Goal: Transaction & Acquisition: Purchase product/service

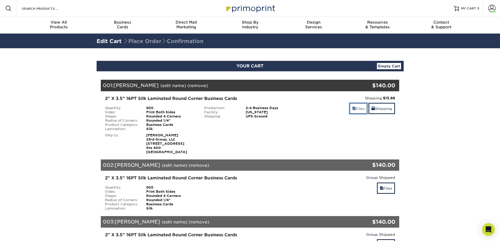
click at [356, 109] on link "Files" at bounding box center [358, 108] width 18 height 11
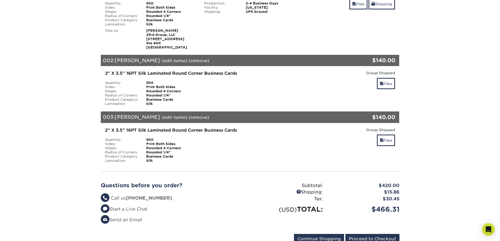
scroll to position [105, 0]
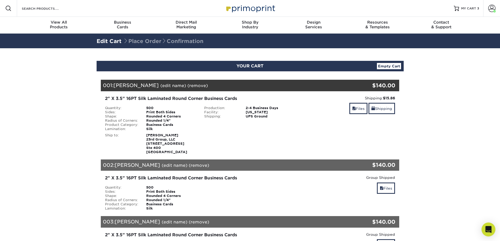
click at [487, 229] on icon "Open Intercom Messenger" at bounding box center [488, 229] width 6 height 7
click at [485, 228] on div "Open Intercom Messenger" at bounding box center [488, 229] width 13 height 13
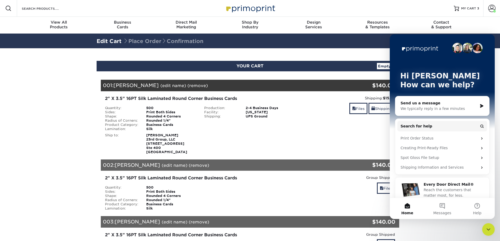
click at [312, 128] on div "Shipping: $15.86 Discount: - $0.00 Files Shipping" at bounding box center [349, 125] width 99 height 59
click at [469, 10] on span "MY CART" at bounding box center [468, 8] width 15 height 4
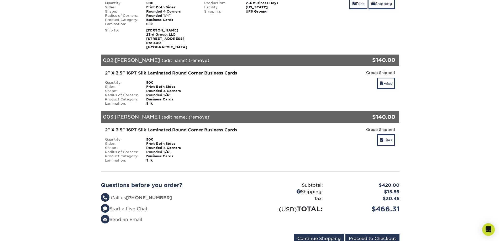
scroll to position [184, 0]
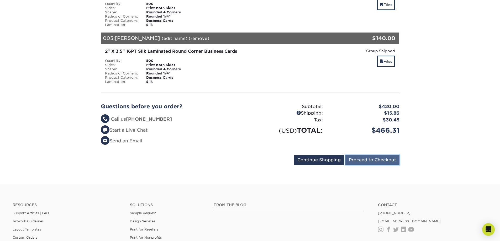
click at [376, 159] on input "Proceed to Checkout" at bounding box center [372, 160] width 54 height 10
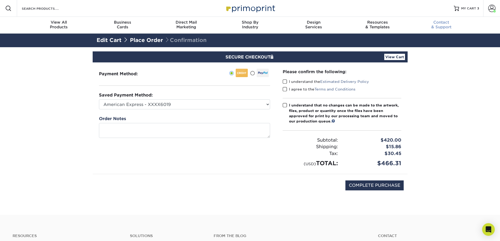
click at [441, 25] on div "Contact & Support" at bounding box center [441, 24] width 64 height 9
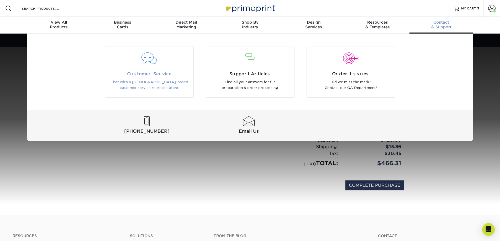
click at [153, 62] on div at bounding box center [149, 59] width 80 height 12
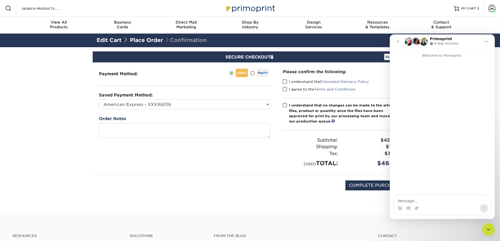
click at [428, 198] on textarea "Message…" at bounding box center [442, 199] width 96 height 9
type textarea "Hi"
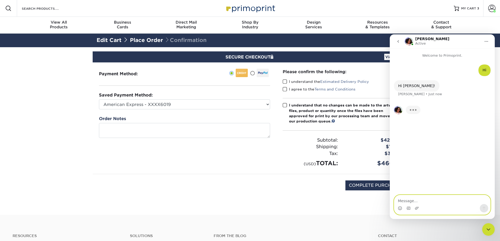
click at [412, 198] on textarea "Message…" at bounding box center [442, 199] width 96 height 9
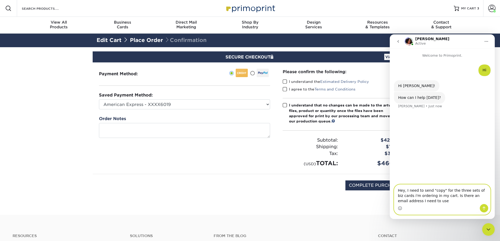
type textarea "Hey, I need to send "copy" for the three sets of biz cards i'm ordering in my c…"
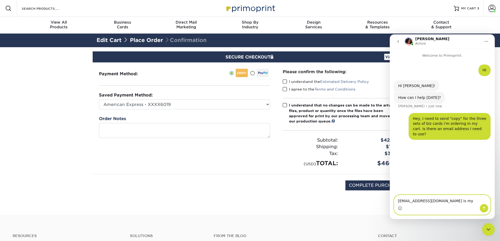
type textarea "stephenb@23rdgroup.com is my username"
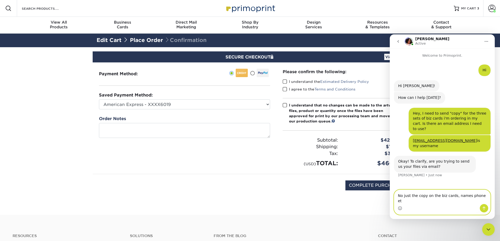
type textarea "No just the copy on the biz cards, names phone etc"
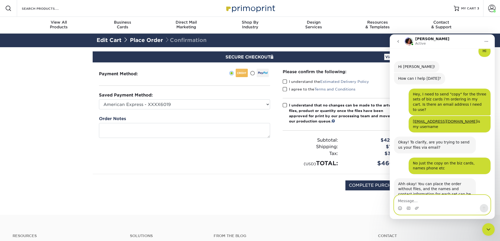
scroll to position [53, 0]
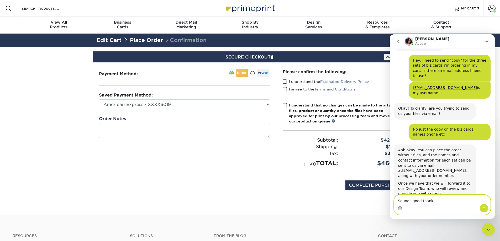
type textarea "Sounds good thanks"
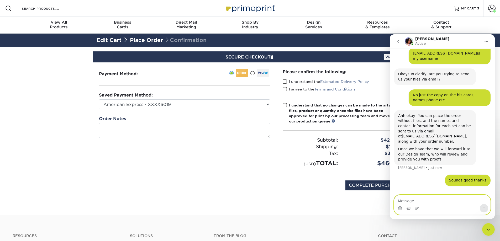
scroll to position [89, 0]
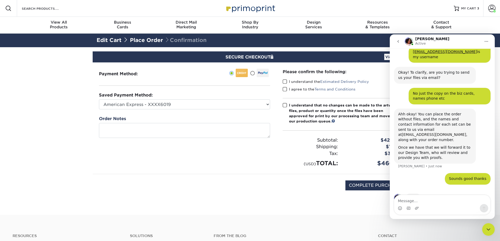
click at [419, 133] on link "[EMAIL_ADDRESS][DOMAIN_NAME]" at bounding box center [434, 135] width 64 height 4
drag, startPoint x: 279, startPoint y: 227, endPoint x: 279, endPoint y: 222, distance: 5.3
click at [489, 38] on button "Home" at bounding box center [486, 41] width 10 height 10
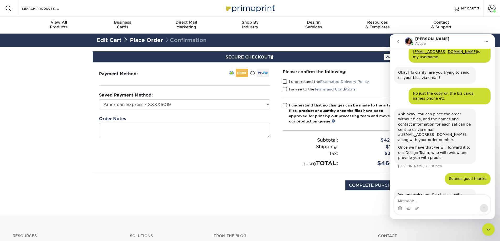
scroll to position [95, 0]
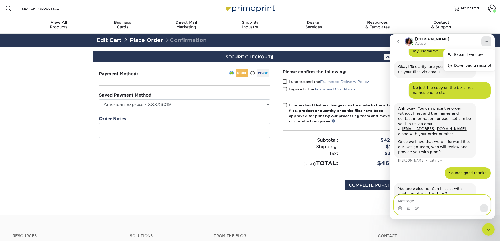
click at [419, 200] on textarea "Message…" at bounding box center [442, 199] width 96 height 9
type textarea "Nope all set thanks"
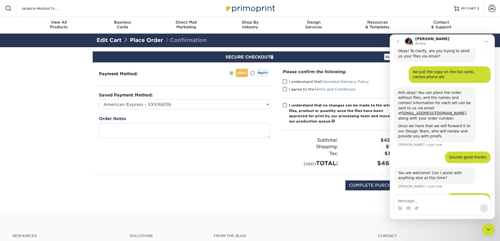
click at [491, 229] on icon "Close Intercom Messenger" at bounding box center [488, 230] width 6 height 6
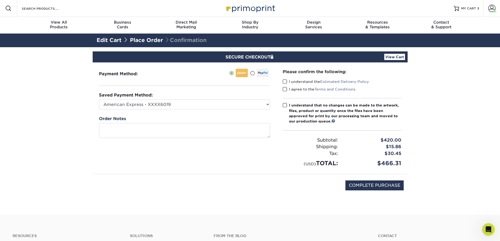
scroll to position [125, 0]
click at [227, 102] on select "American Express - XXXX6019 American Express - XXXX1002 American Express - XXXX…" at bounding box center [184, 104] width 171 height 10
click at [248, 101] on select "American Express - XXXX6019 American Express - XXXX1002 American Express - XXXX…" at bounding box center [184, 104] width 171 height 10
select select
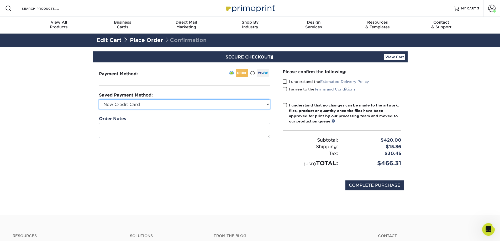
click at [99, 99] on select "American Express - XXXX6019 American Express - XXXX1002 American Express - XXXX…" at bounding box center [184, 104] width 171 height 10
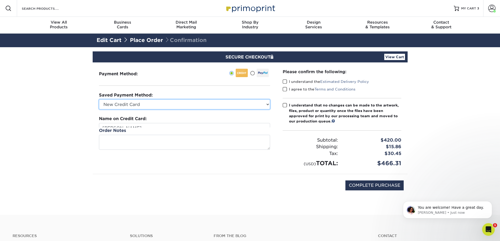
scroll to position [121, 0]
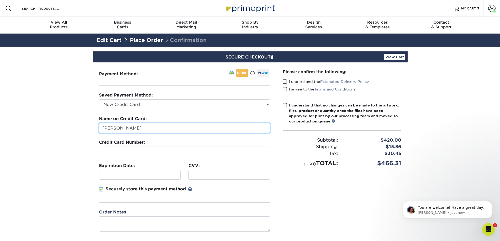
drag, startPoint x: 148, startPoint y: 128, endPoint x: 65, endPoint y: 127, distance: 83.2
click at [65, 127] on section "SECURE CHECKOUT View Cart Payment Method: Saved Payment Method:" at bounding box center [250, 163] width 500 height 232
type input "Gladys Carmona"
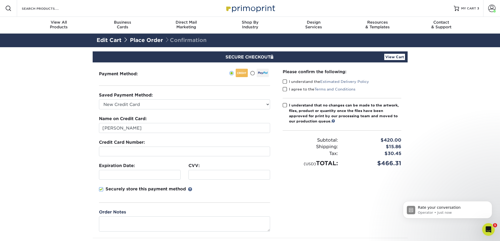
scroll to position [163, 0]
click at [206, 172] on div at bounding box center [229, 175] width 82 height 10
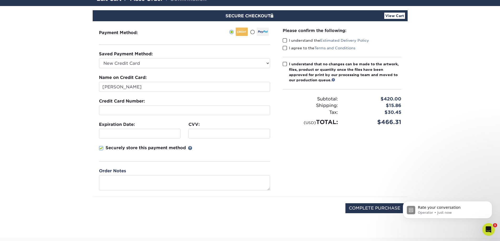
scroll to position [79, 0]
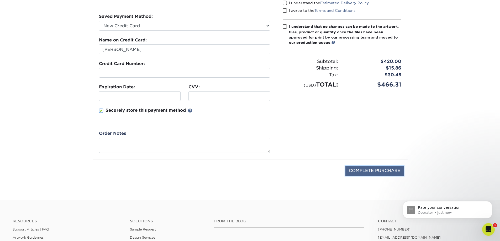
click at [362, 169] on input "COMPLETE PURCHASE" at bounding box center [374, 171] width 58 height 10
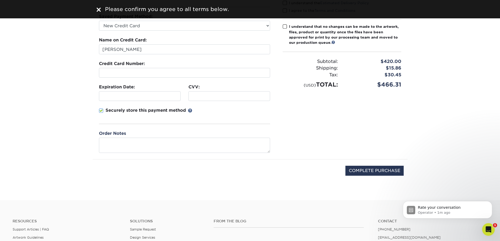
click at [285, 25] on span at bounding box center [285, 26] width 4 height 5
click at [0, 0] on input "I understand that no changes can be made to the artwork, files, product or quan…" at bounding box center [0, 0] width 0 height 0
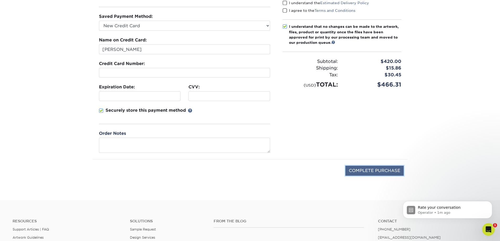
click at [375, 169] on input "COMPLETE PURCHASE" at bounding box center [374, 171] width 58 height 10
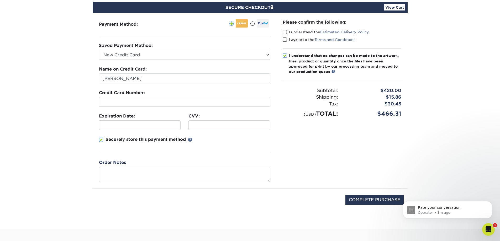
scroll to position [0, 0]
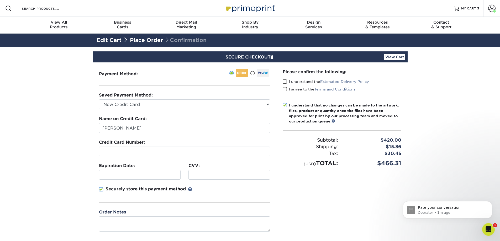
drag, startPoint x: 286, startPoint y: 80, endPoint x: 286, endPoint y: 83, distance: 3.2
click at [286, 80] on span at bounding box center [285, 81] width 4 height 5
click at [0, 0] on input "I understand the Estimated Delivery Policy" at bounding box center [0, 0] width 0 height 0
click at [286, 92] on div "I agree to the Terms and Conditions" at bounding box center [342, 90] width 119 height 7
click at [286, 92] on span at bounding box center [285, 89] width 4 height 5
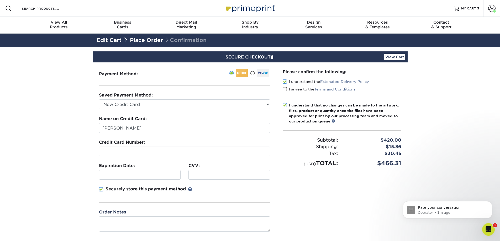
click at [0, 0] on input "I agree to the Terms and Conditions" at bounding box center [0, 0] width 0 height 0
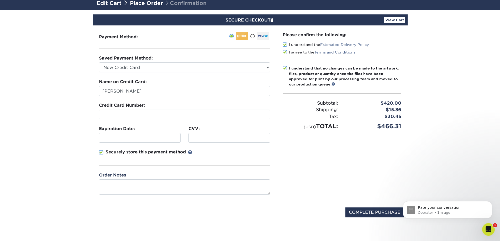
scroll to position [79, 0]
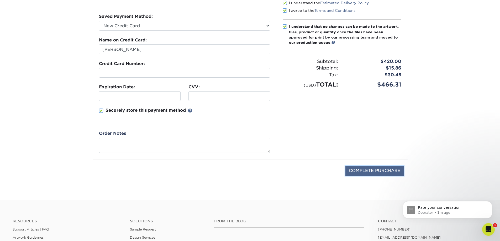
click at [376, 170] on input "COMPLETE PURCHASE" at bounding box center [374, 171] width 58 height 10
type input "PROCESSING, PLEASE WAIT..."
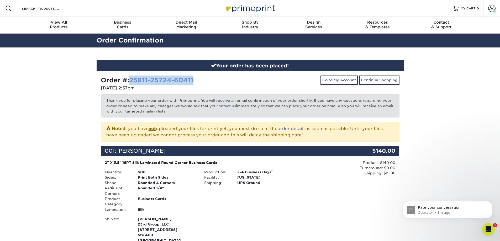
drag, startPoint x: 198, startPoint y: 79, endPoint x: 133, endPoint y: 76, distance: 65.1
click at [133, 76] on div "Order #: 25811-25724-60411" at bounding box center [173, 80] width 145 height 9
copy link "25811-25724-60411"
